Goal: Information Seeking & Learning: Learn about a topic

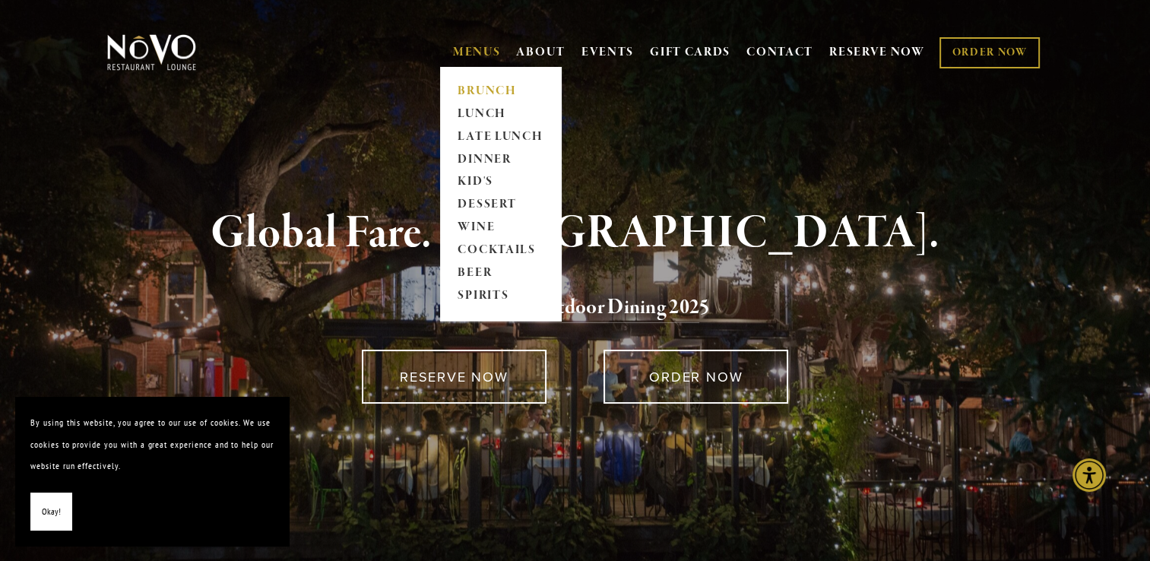
click at [496, 94] on link "BRUNCH" at bounding box center [500, 91] width 95 height 23
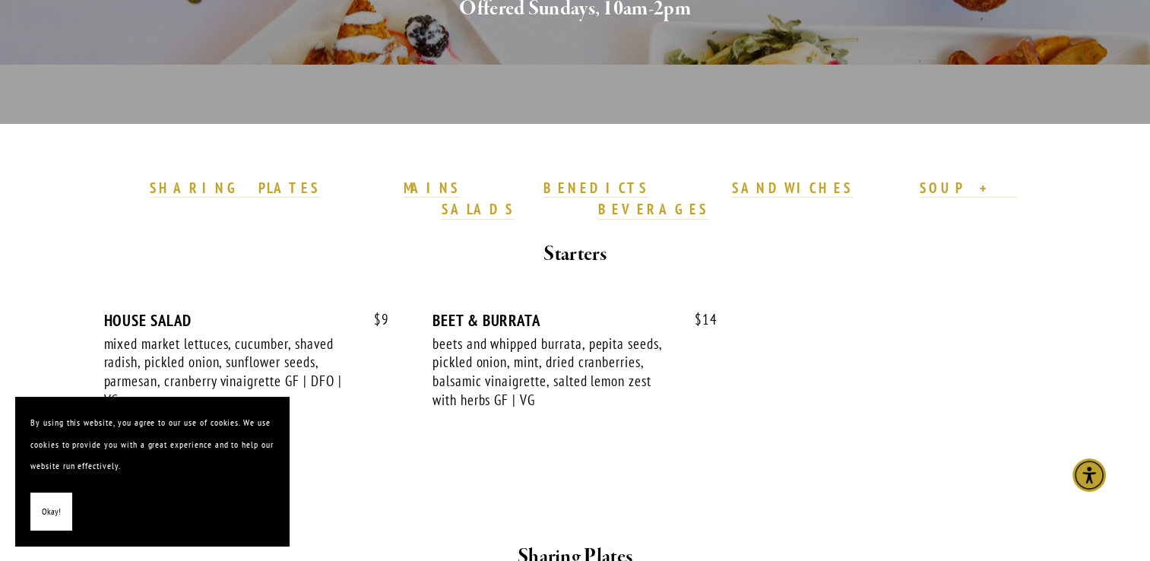
scroll to position [415, 0]
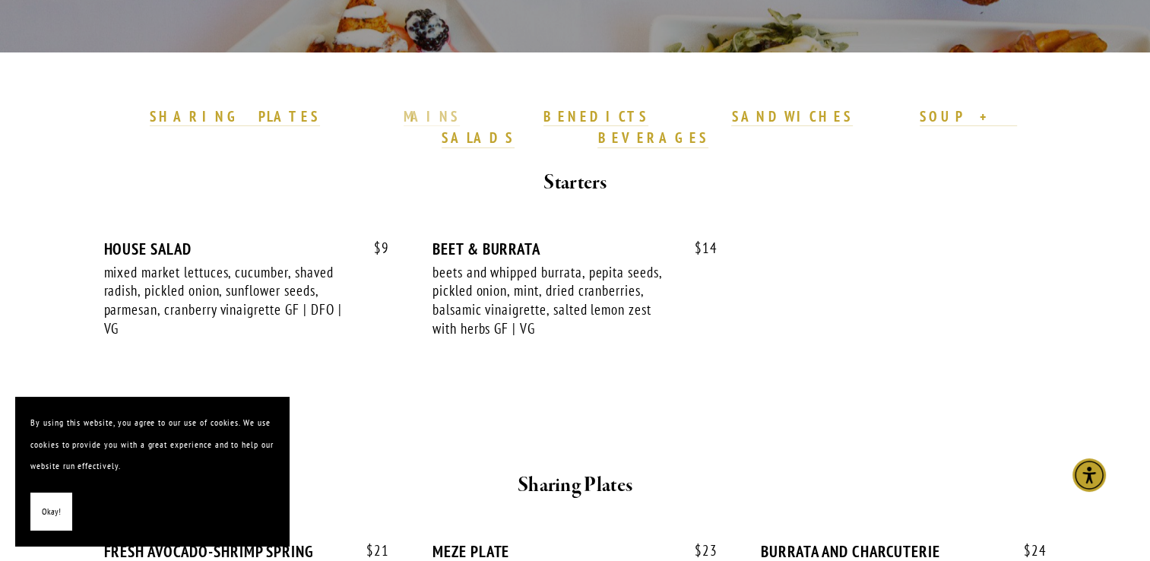
click at [450, 114] on strong "MAINS" at bounding box center [432, 116] width 57 height 18
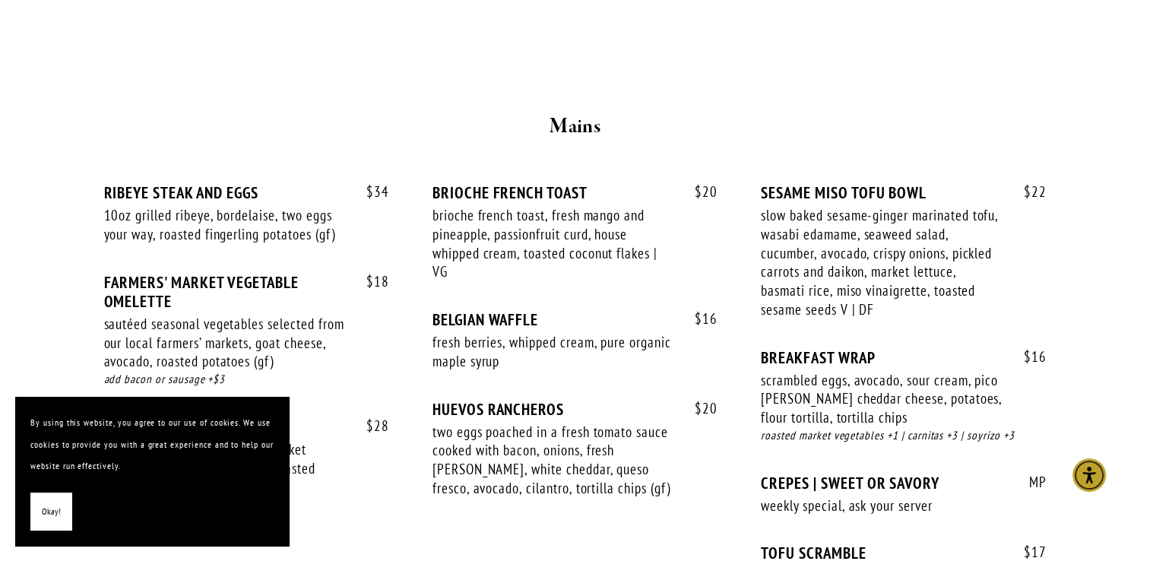
scroll to position [1232, 0]
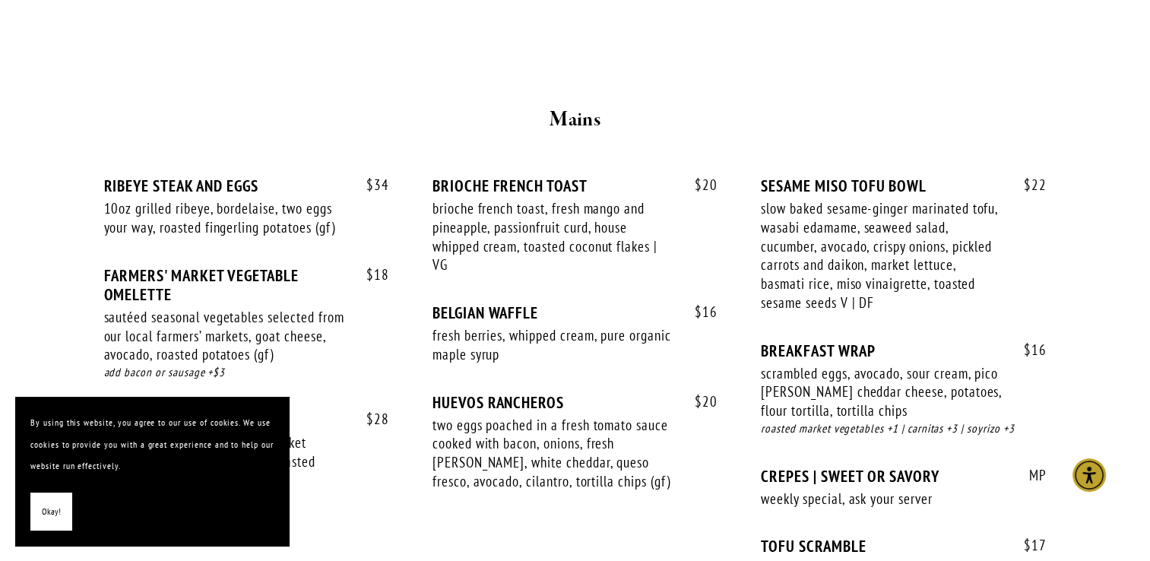
click at [450, 114] on div "Mains" at bounding box center [575, 120] width 912 height 58
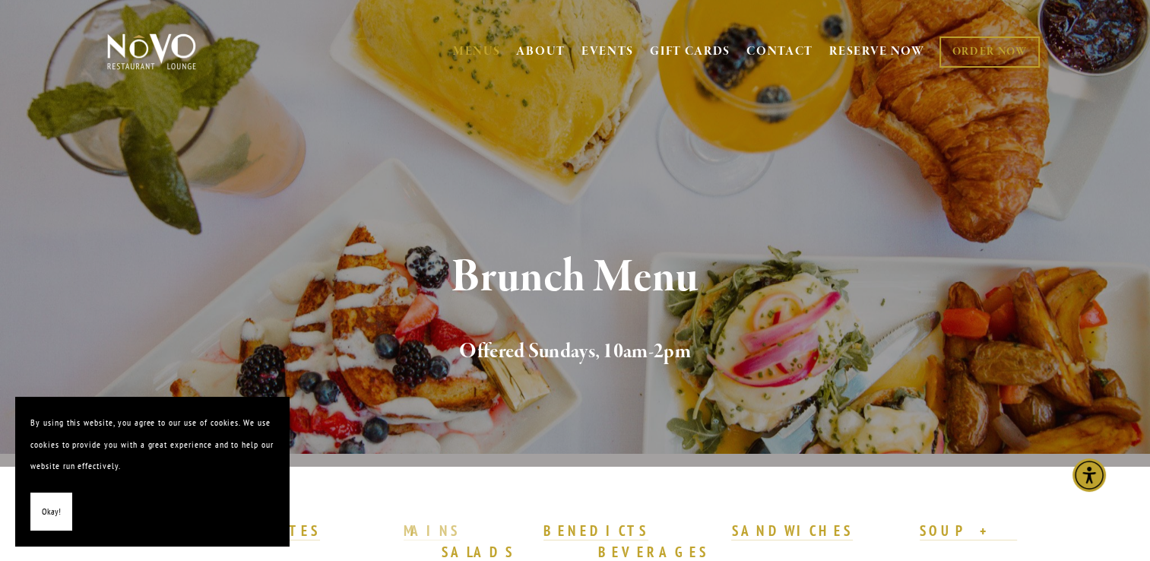
scroll to position [0, 0]
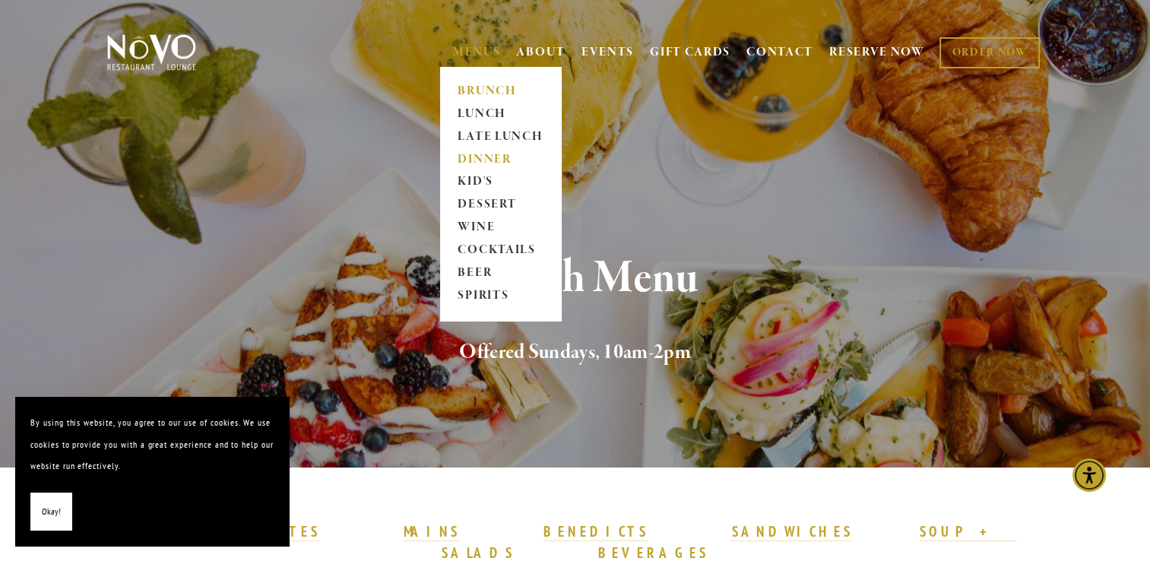
click at [485, 152] on link "DINNER" at bounding box center [500, 159] width 95 height 23
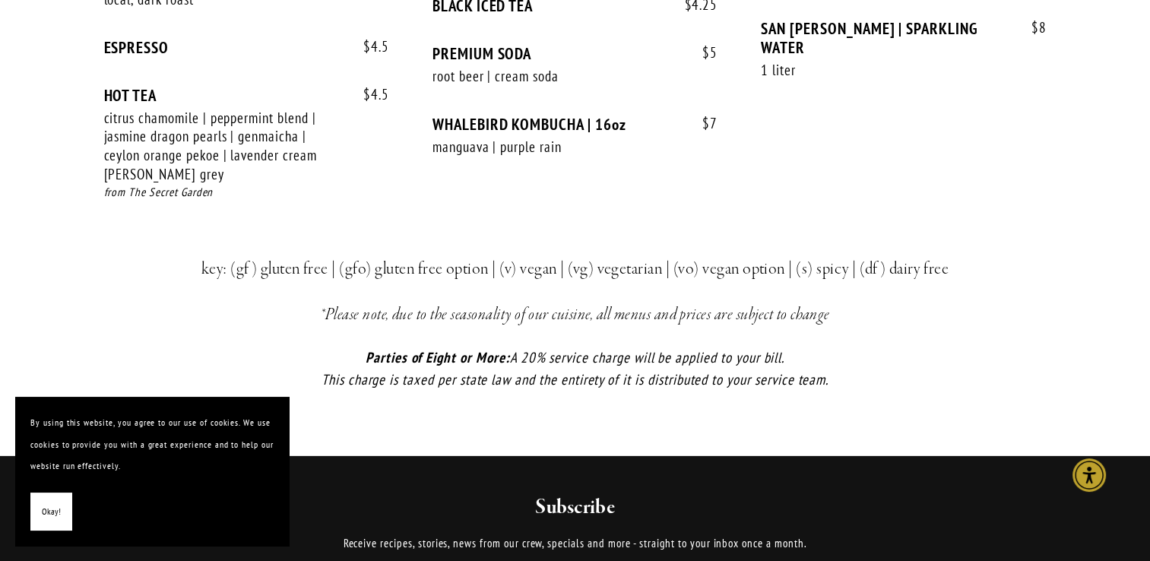
scroll to position [3254, 0]
